Goal: Transaction & Acquisition: Purchase product/service

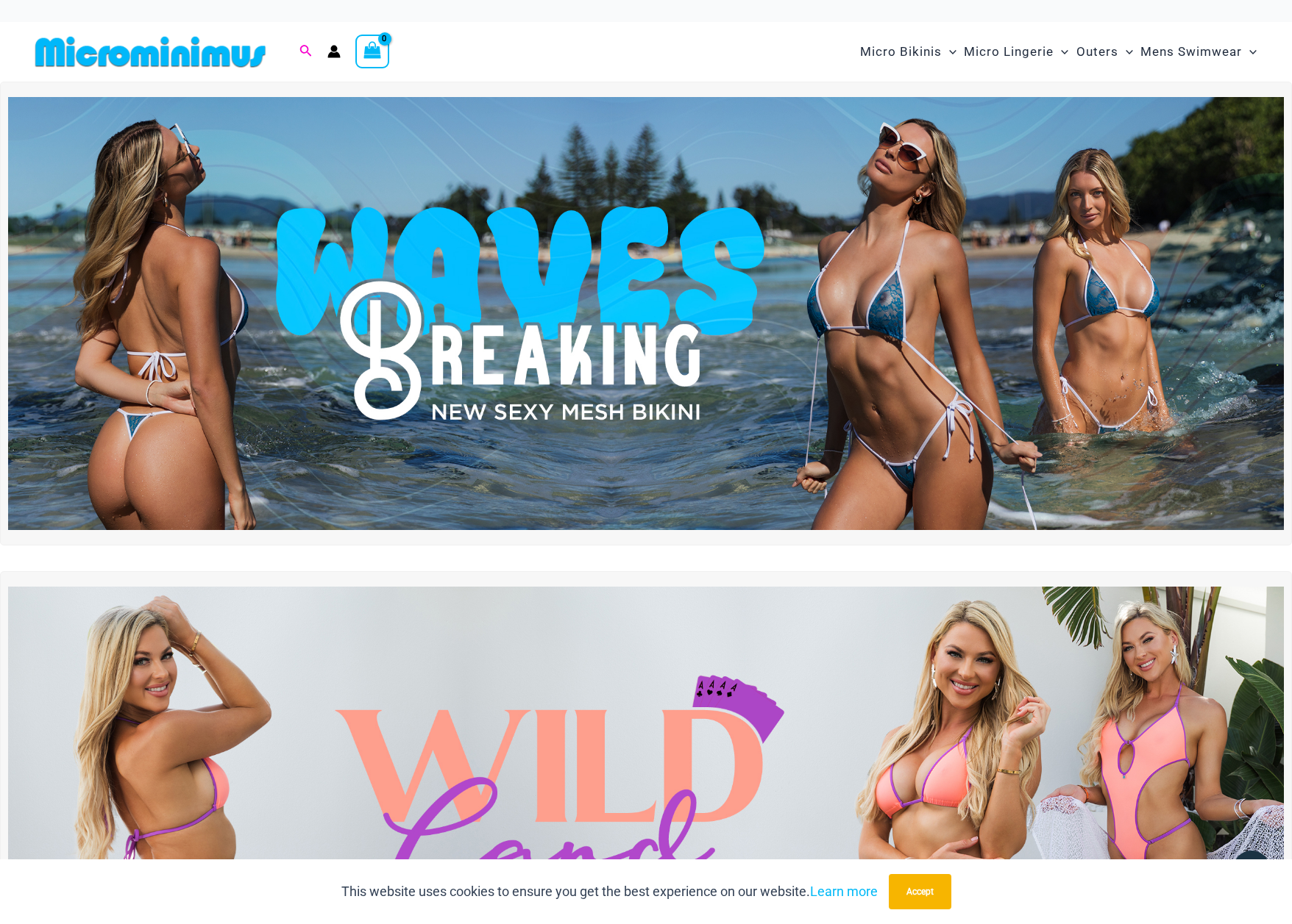
click at [308, 54] on icon "Search icon link" at bounding box center [305, 51] width 12 height 13
type input "**********"
click button "Search" at bounding box center [0, 0] width 0 height 0
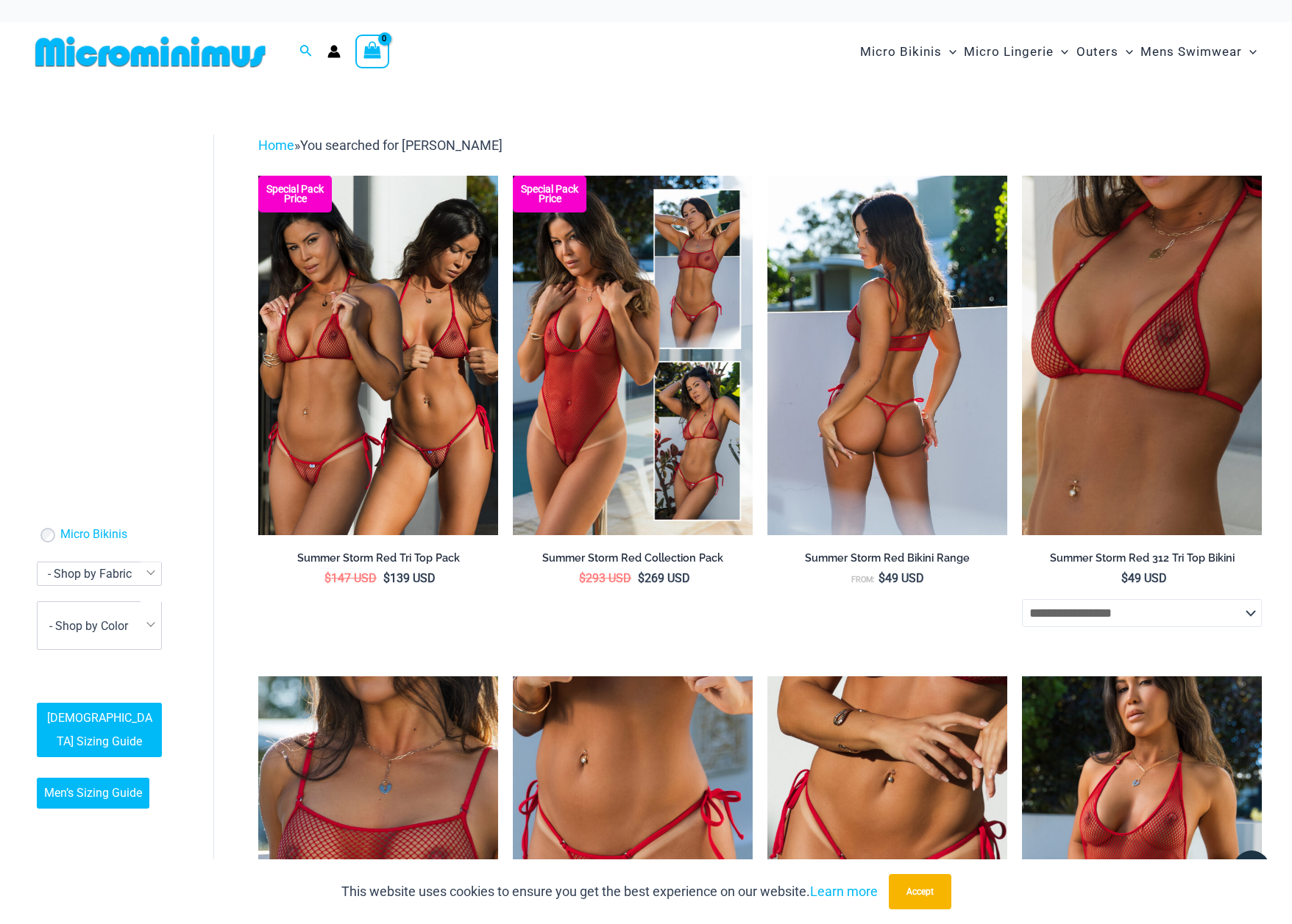
click at [890, 423] on img at bounding box center [886, 355] width 240 height 360
